Goal: Information Seeking & Learning: Learn about a topic

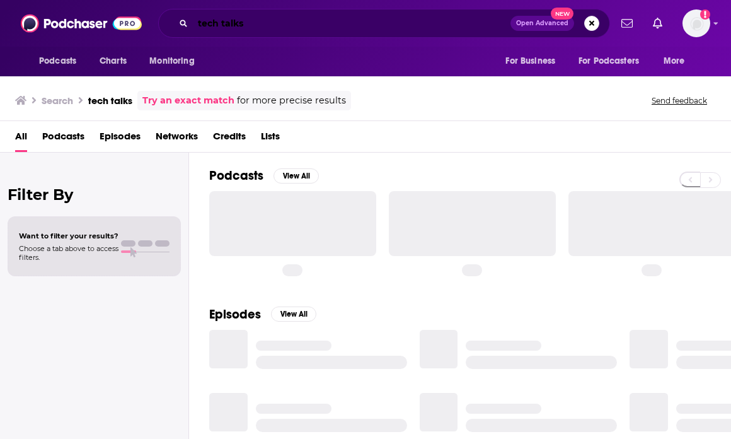
click at [318, 25] on input "tech talks" at bounding box center [352, 23] width 318 height 20
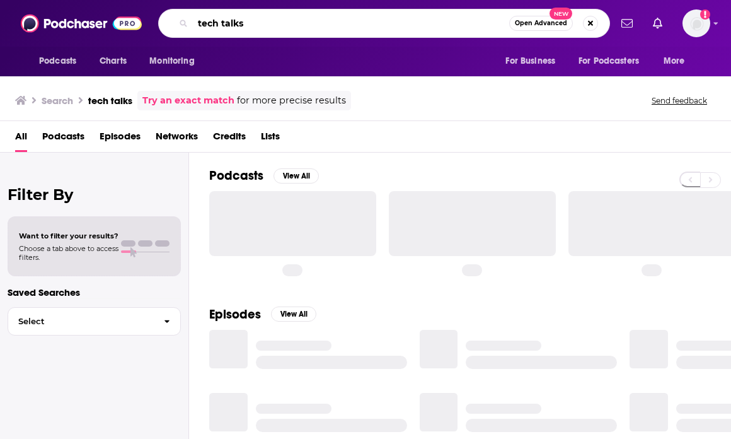
click at [318, 25] on input "tech talks" at bounding box center [351, 23] width 316 height 20
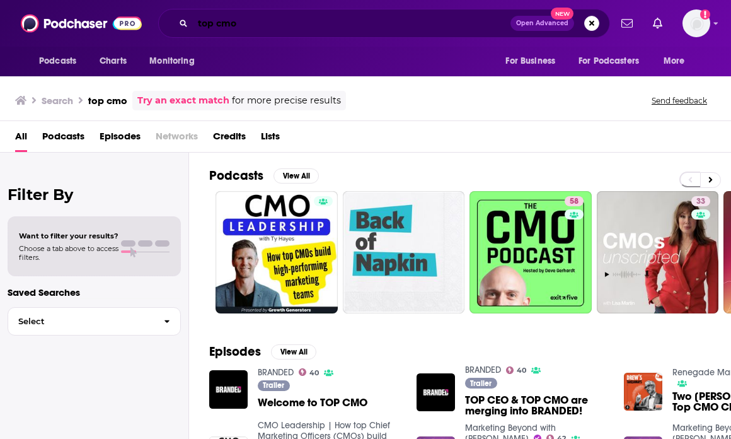
click at [307, 33] on input "top cmo" at bounding box center [352, 23] width 318 height 20
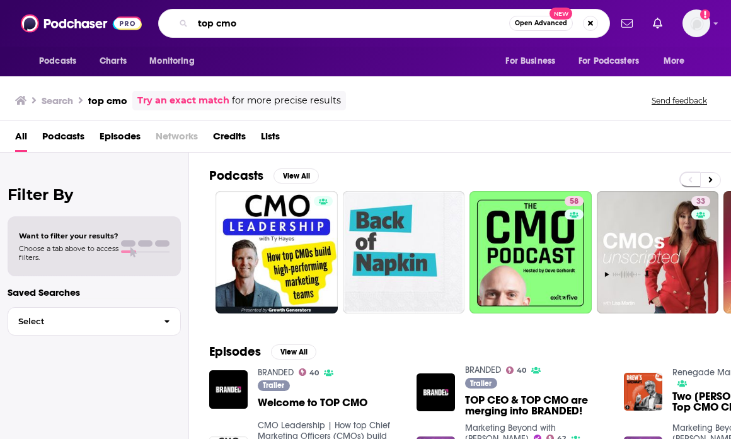
click at [307, 33] on input "top cmo" at bounding box center [351, 23] width 316 height 20
type input "branded"
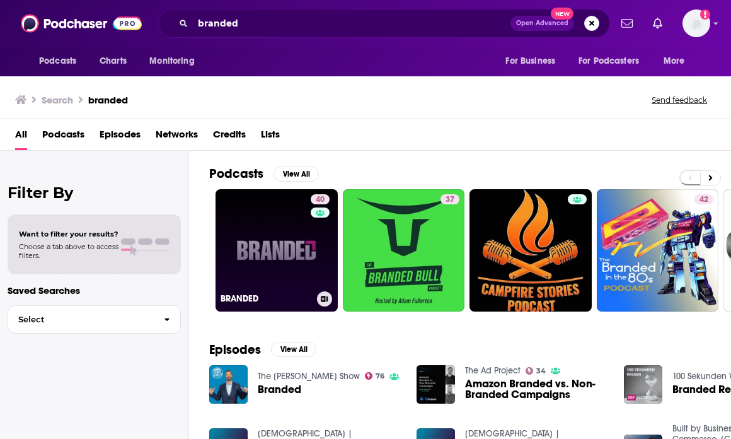
click at [285, 262] on link "40 BRANDED" at bounding box center [277, 250] width 122 height 122
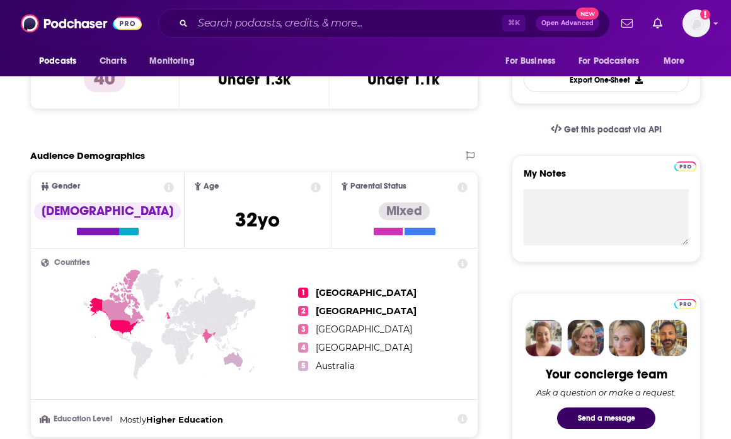
scroll to position [368, 0]
